Goal: Task Accomplishment & Management: Manage account settings

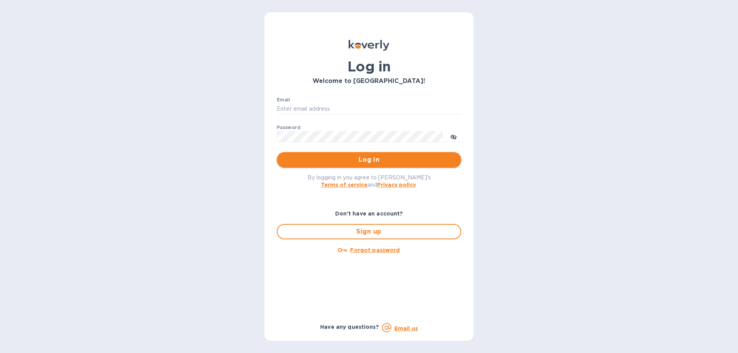
type input "aluzersandel@gmail.com"
click at [363, 158] on span "Log in" at bounding box center [369, 159] width 172 height 9
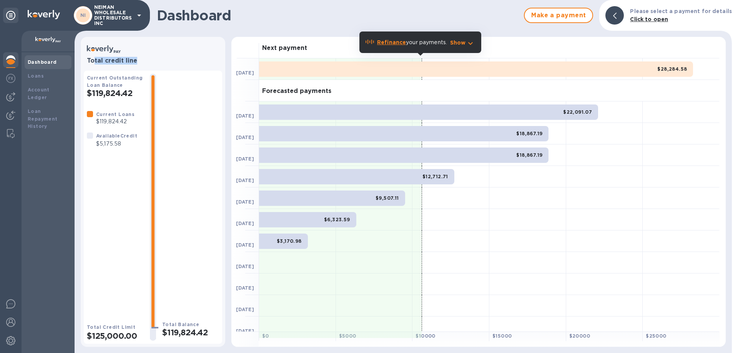
drag, startPoint x: 94, startPoint y: 61, endPoint x: 158, endPoint y: 64, distance: 63.5
click at [158, 64] on h3 "Total credit line" at bounding box center [153, 60] width 132 height 7
click at [649, 18] on b "Click to open" at bounding box center [649, 19] width 38 height 6
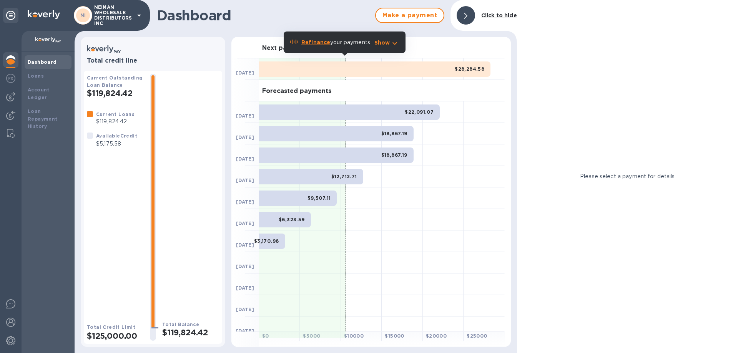
click at [469, 13] on div at bounding box center [466, 15] width 18 height 18
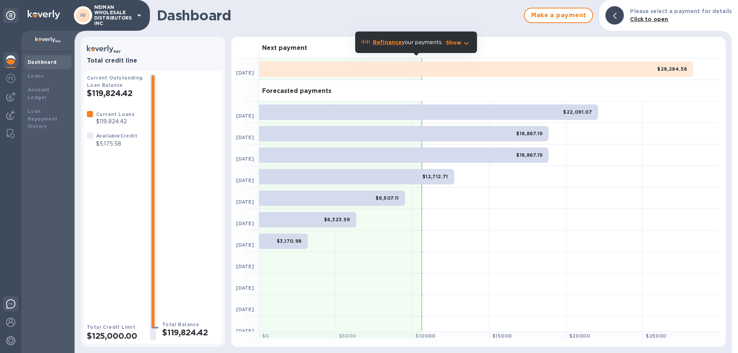
click at [5, 301] on div at bounding box center [10, 305] width 15 height 18
click at [554, 13] on span "Make a payment" at bounding box center [558, 15] width 55 height 9
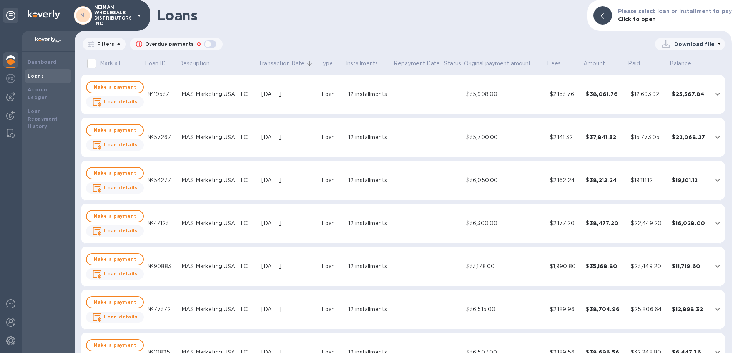
click at [47, 17] on img at bounding box center [44, 14] width 32 height 9
click at [52, 33] on div at bounding box center [48, 42] width 53 height 22
click at [9, 62] on img at bounding box center [10, 59] width 9 height 9
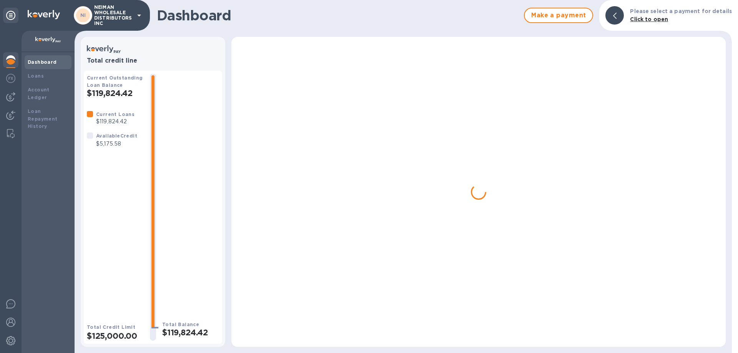
drag, startPoint x: 9, startPoint y: 62, endPoint x: 47, endPoint y: 63, distance: 38.1
click at [47, 63] on b "Dashboard" at bounding box center [42, 62] width 29 height 6
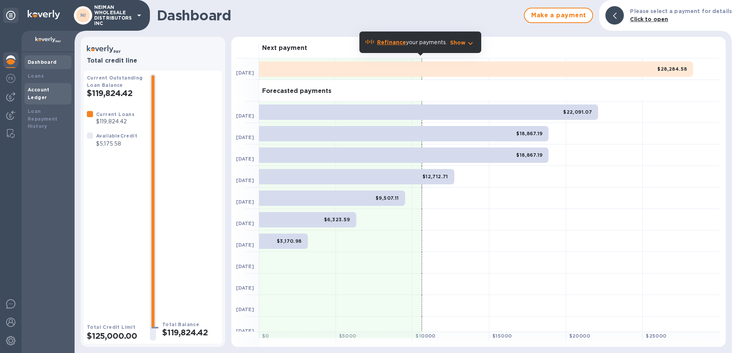
click at [44, 90] on b "Account Ledger" at bounding box center [39, 93] width 22 height 13
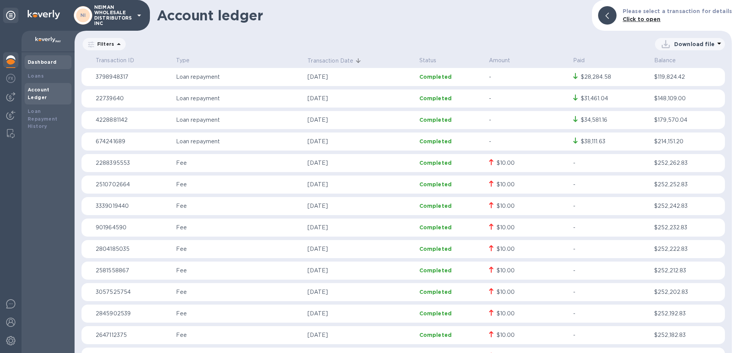
click at [32, 64] on b "Dashboard" at bounding box center [42, 62] width 29 height 6
